Goal: Book appointment/travel/reservation

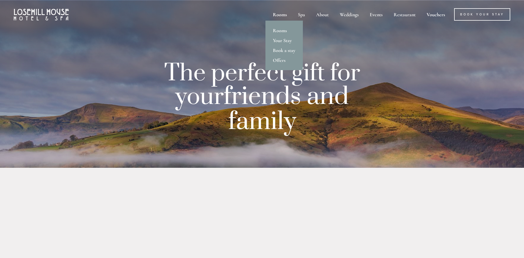
click at [280, 15] on div "Rooms" at bounding box center [280, 14] width 24 height 12
click at [285, 31] on link "Rooms" at bounding box center [284, 31] width 37 height 10
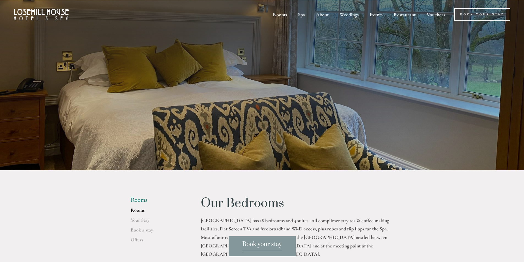
click at [259, 245] on span "Book your stay" at bounding box center [261, 246] width 39 height 10
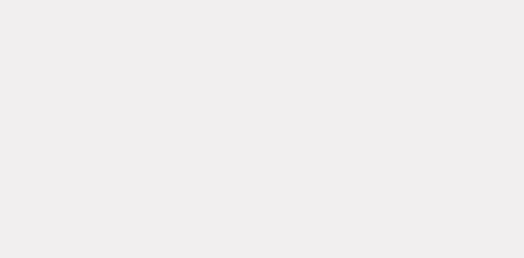
scroll to position [359, 0]
